Goal: Information Seeking & Learning: Learn about a topic

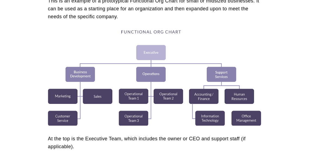
scroll to position [187, 0]
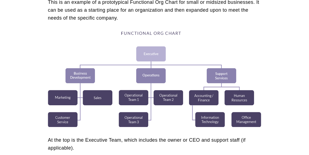
drag, startPoint x: 120, startPoint y: 33, endPoint x: 171, endPoint y: 37, distance: 50.8
click at [171, 37] on div at bounding box center [154, 79] width 213 height 96
click at [120, 37] on div at bounding box center [154, 79] width 213 height 96
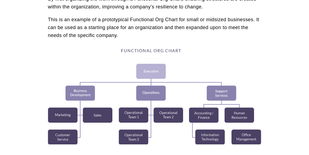
scroll to position [160, 0]
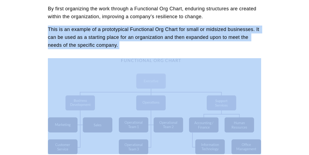
drag, startPoint x: 47, startPoint y: 28, endPoint x: 256, endPoint y: 95, distance: 219.0
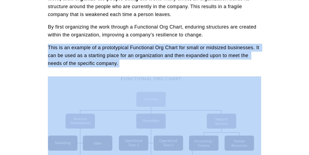
scroll to position [125, 0]
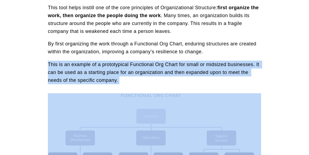
drag, startPoint x: 110, startPoint y: 69, endPoint x: 49, endPoint y: 64, distance: 61.1
copy div "This is an example of a prototypical Functional Org Chart for small or midsized…"
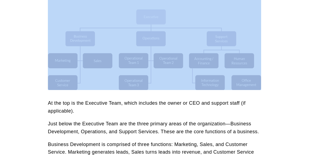
scroll to position [233, 0]
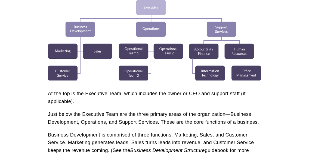
click at [96, 93] on p "At the top is the Executive Team, which includes the owner or CEO and support s…" at bounding box center [154, 98] width 213 height 16
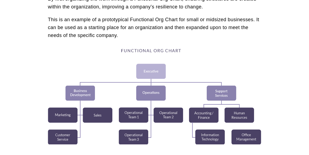
scroll to position [206, 0]
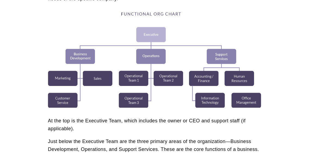
click at [132, 16] on div at bounding box center [154, 60] width 213 height 96
click at [133, 13] on div at bounding box center [154, 60] width 213 height 96
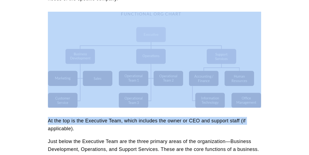
drag, startPoint x: 265, startPoint y: 112, endPoint x: 152, endPoint y: 101, distance: 114.3
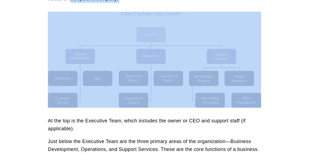
drag, startPoint x: 70, startPoint y: 7, endPoint x: 166, endPoint y: 24, distance: 98.2
copy div "he specific company."
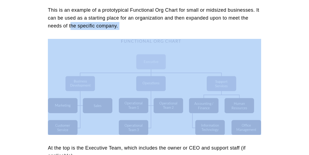
click at [146, 68] on div at bounding box center [154, 87] width 213 height 96
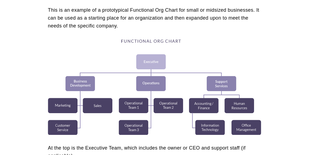
click at [150, 50] on div at bounding box center [154, 87] width 213 height 96
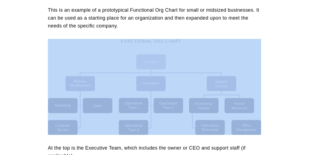
click at [150, 50] on div at bounding box center [154, 87] width 213 height 96
click at [160, 82] on div at bounding box center [154, 87] width 213 height 96
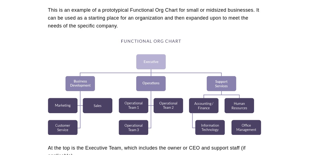
click at [160, 127] on div at bounding box center [154, 87] width 213 height 96
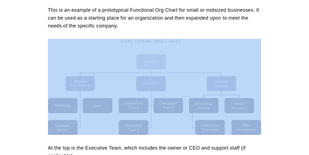
click at [160, 127] on div at bounding box center [154, 87] width 213 height 96
click at [113, 134] on div at bounding box center [154, 87] width 213 height 96
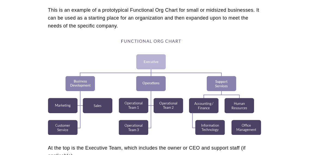
click at [255, 128] on div at bounding box center [154, 87] width 213 height 96
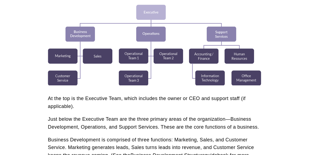
scroll to position [220, 0]
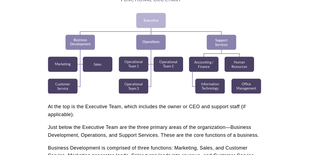
click at [247, 64] on div at bounding box center [154, 46] width 213 height 96
click at [242, 68] on div at bounding box center [154, 46] width 213 height 96
